Goal: Task Accomplishment & Management: Use online tool/utility

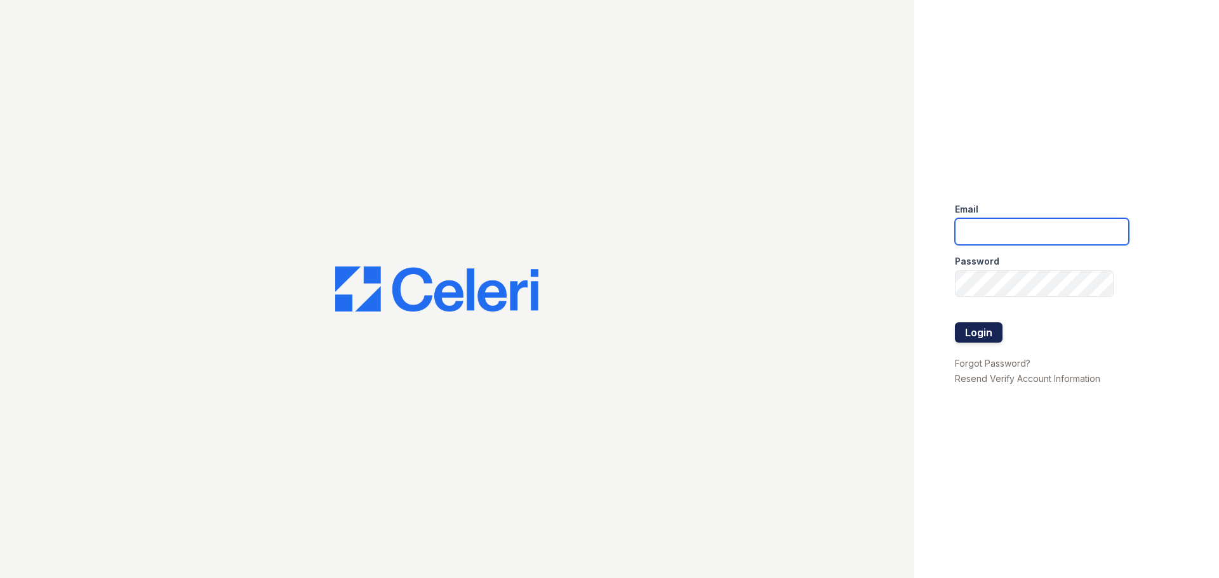
type input "[EMAIL_ADDRESS][DOMAIN_NAME]"
click at [985, 340] on button "Login" at bounding box center [979, 333] width 48 height 20
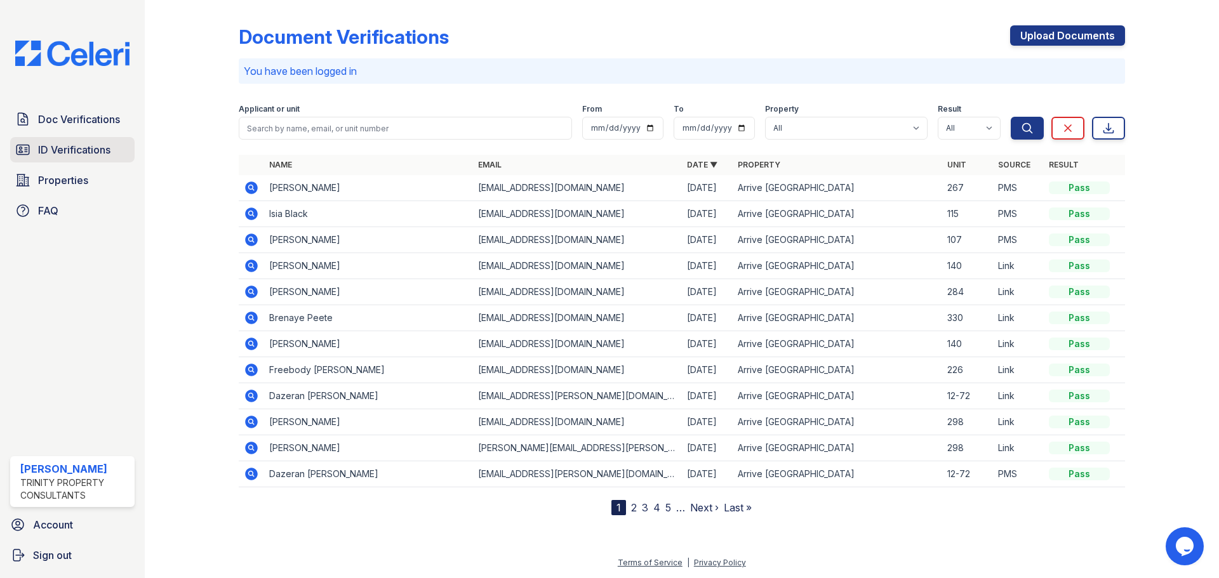
click at [79, 148] on span "ID Verifications" at bounding box center [74, 149] width 72 height 15
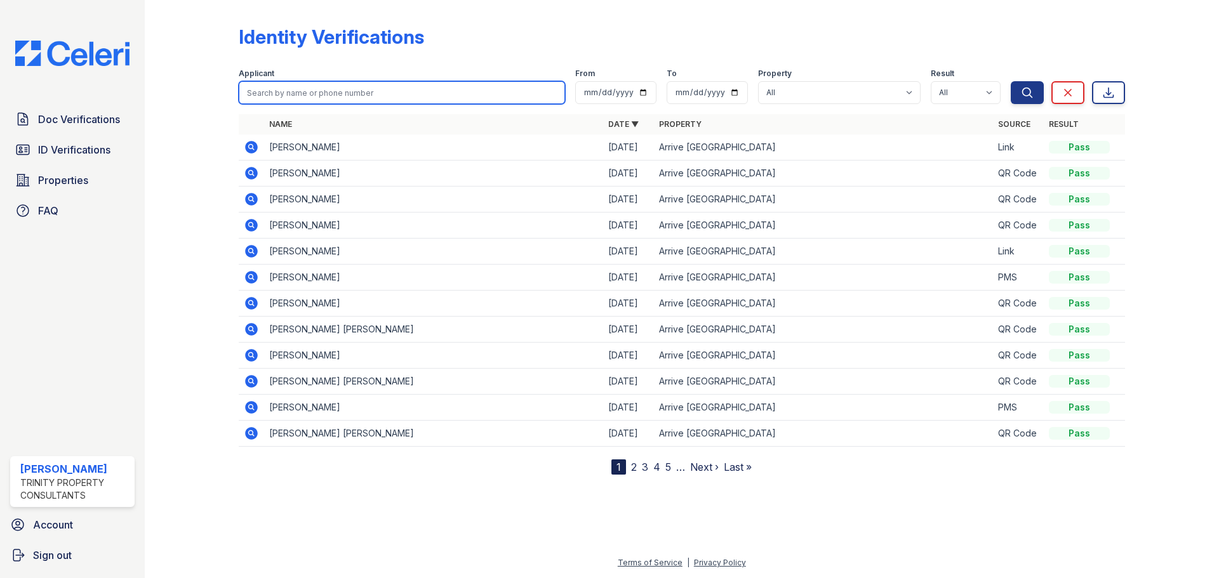
click at [319, 98] on input "search" at bounding box center [402, 92] width 326 height 23
type input "[PERSON_NAME]"
click at [1011, 81] on button "Search" at bounding box center [1027, 92] width 33 height 23
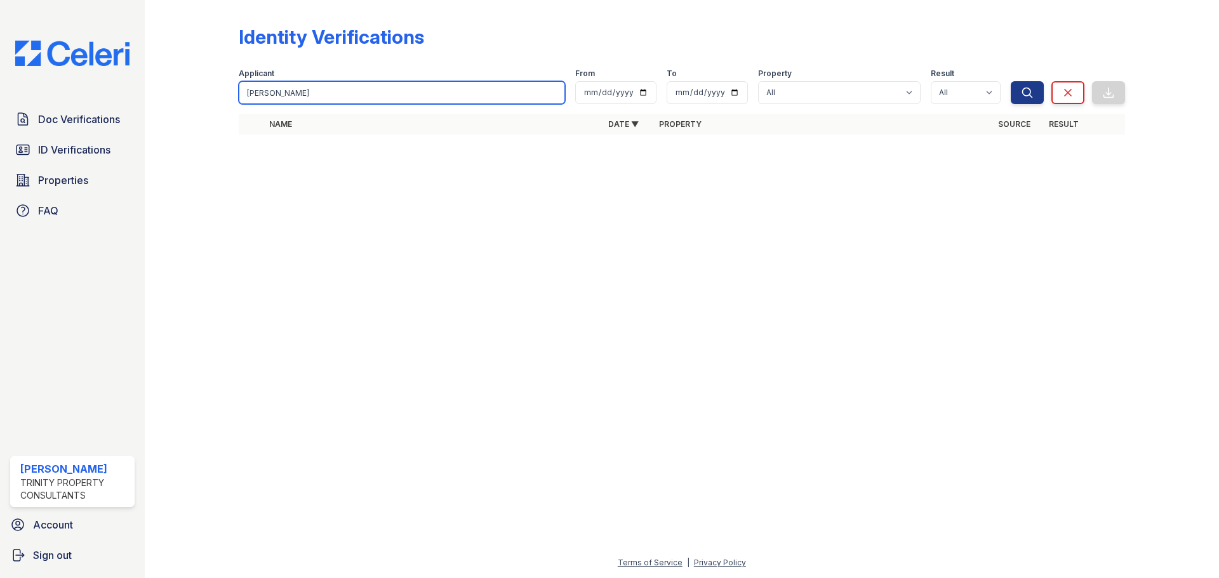
click at [333, 97] on input "[PERSON_NAME]" at bounding box center [402, 92] width 326 height 23
click at [333, 95] on input "[PERSON_NAME]" at bounding box center [402, 92] width 326 height 23
click at [554, 93] on input "[PERSON_NAME]" at bounding box center [402, 92] width 326 height 23
type input "[DEMOGRAPHIC_DATA]"
click at [1011, 81] on button "Search" at bounding box center [1027, 92] width 33 height 23
